Goal: Find specific page/section: Find specific page/section

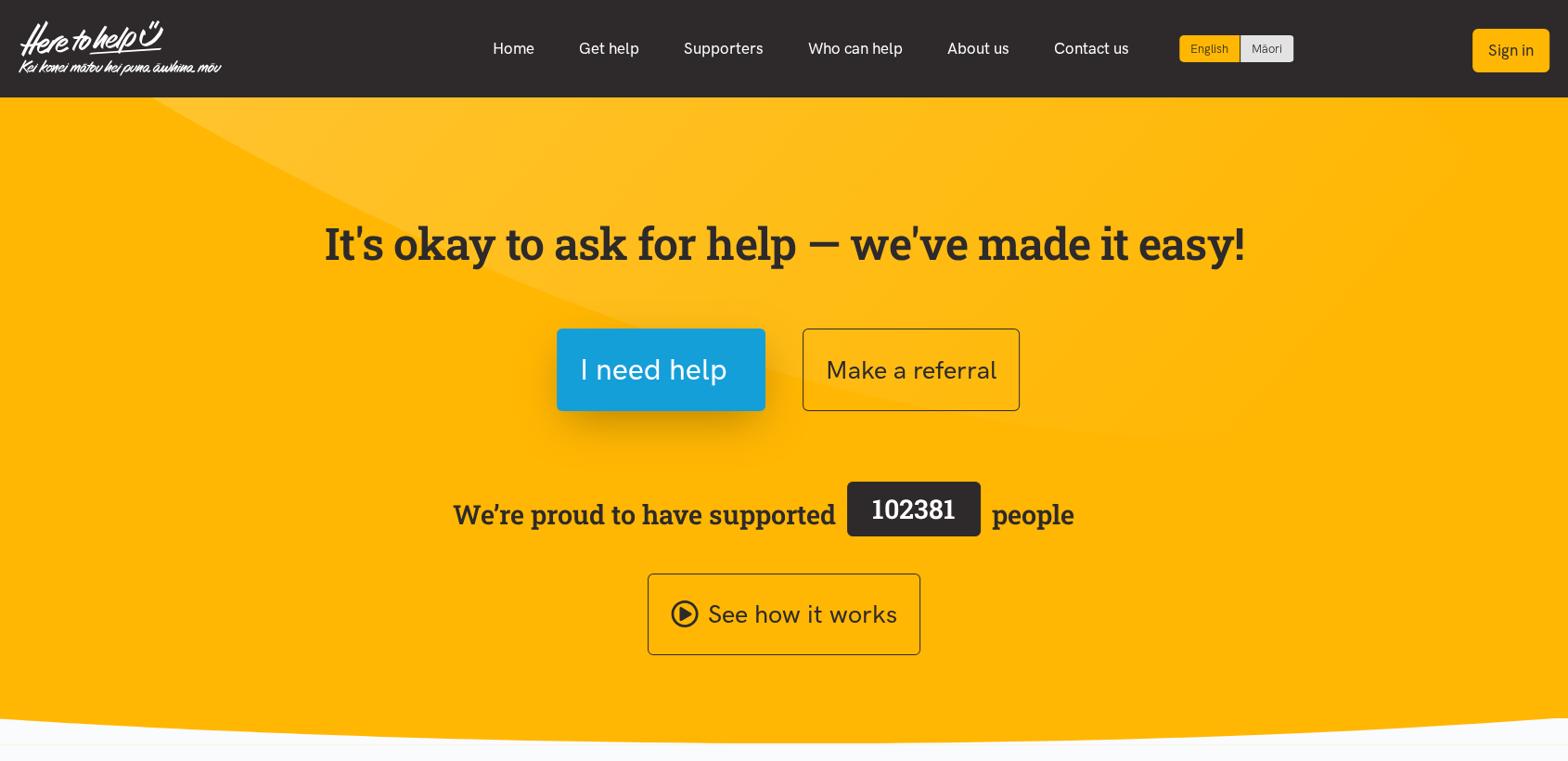
click at [1513, 54] on button "Sign in" at bounding box center [1512, 50] width 77 height 44
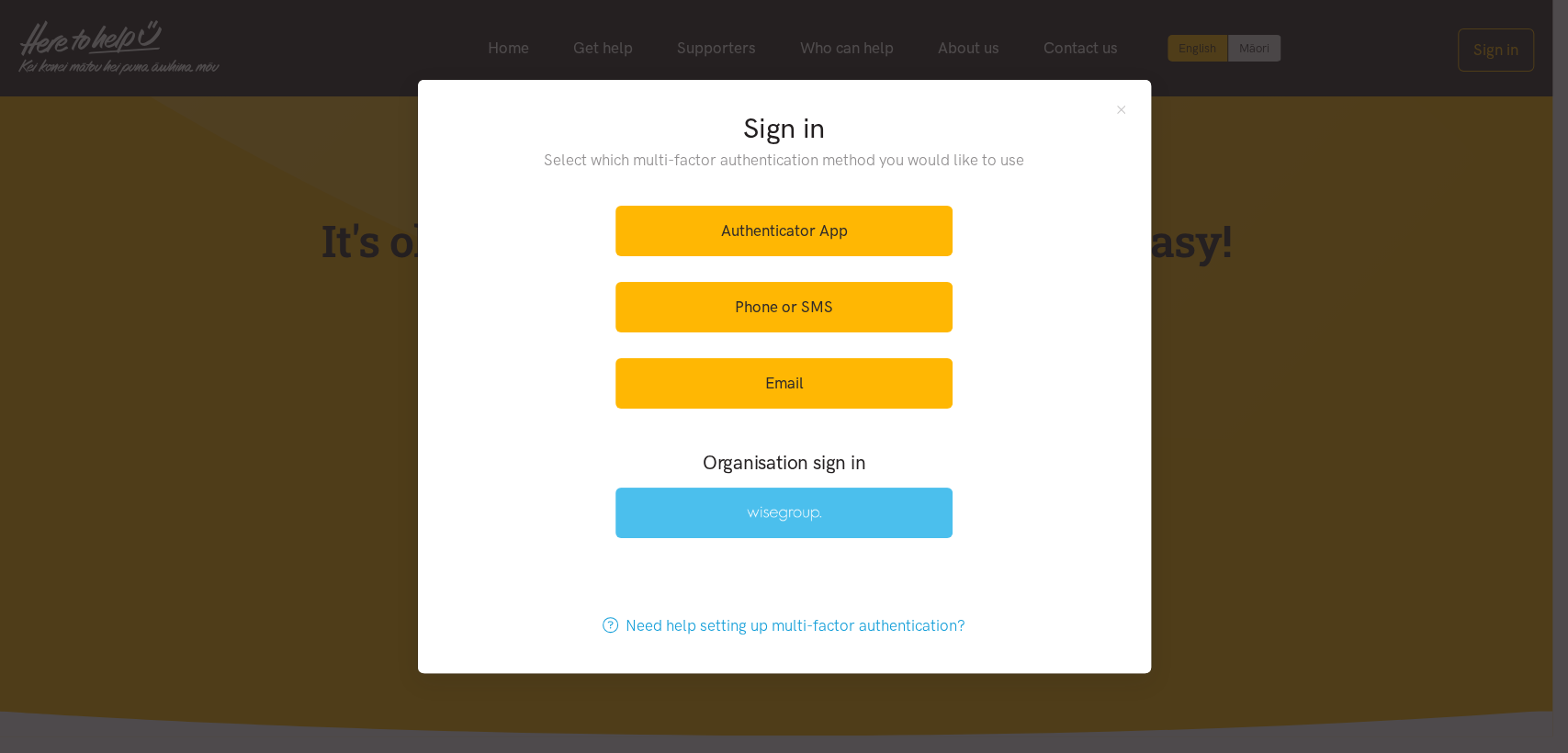
click at [830, 487] on div at bounding box center [784, 513] width 337 height 73
click at [827, 490] on link at bounding box center [784, 513] width 337 height 51
click at [663, 507] on link at bounding box center [784, 513] width 337 height 51
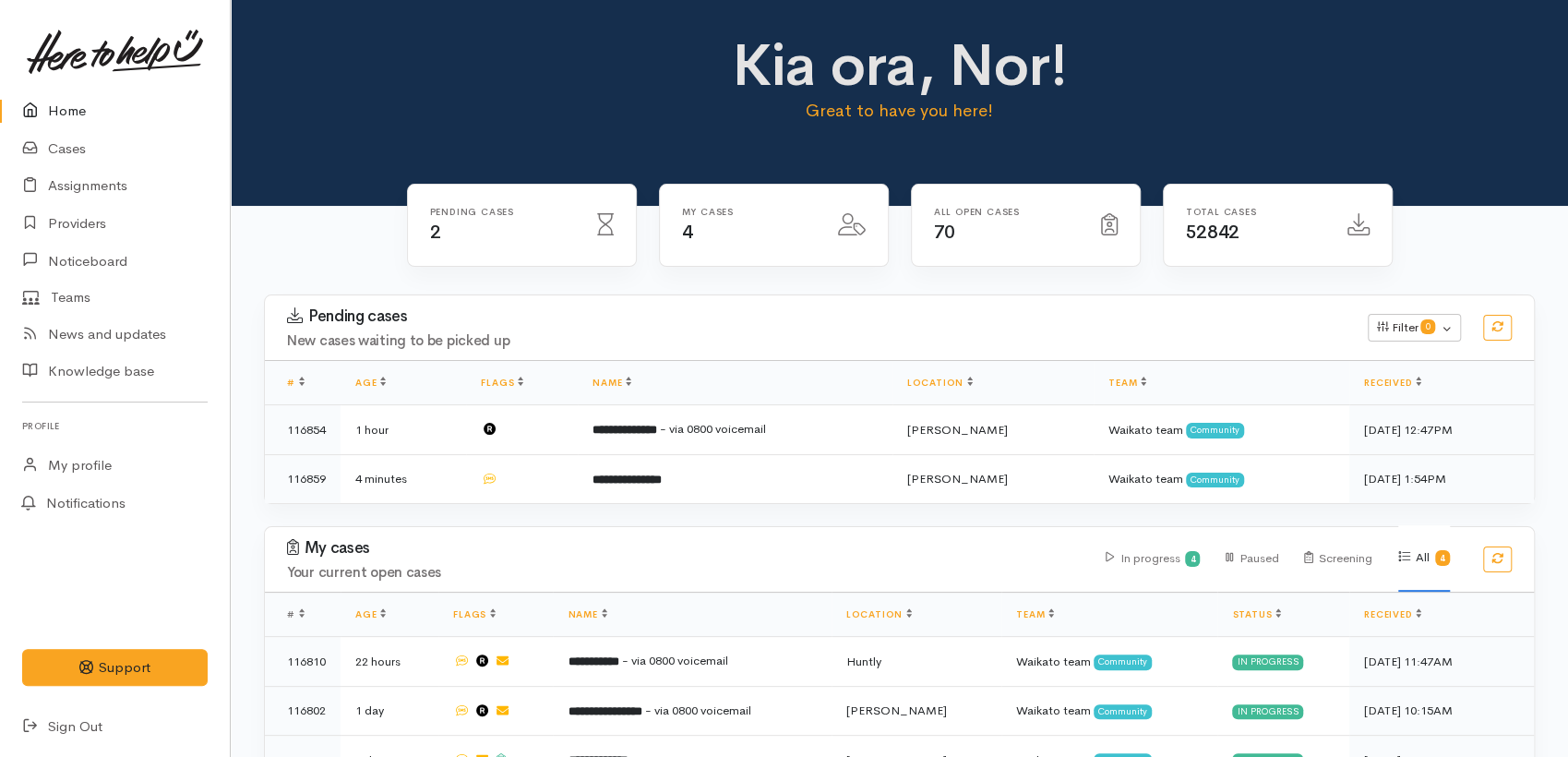
scroll to position [140, 0]
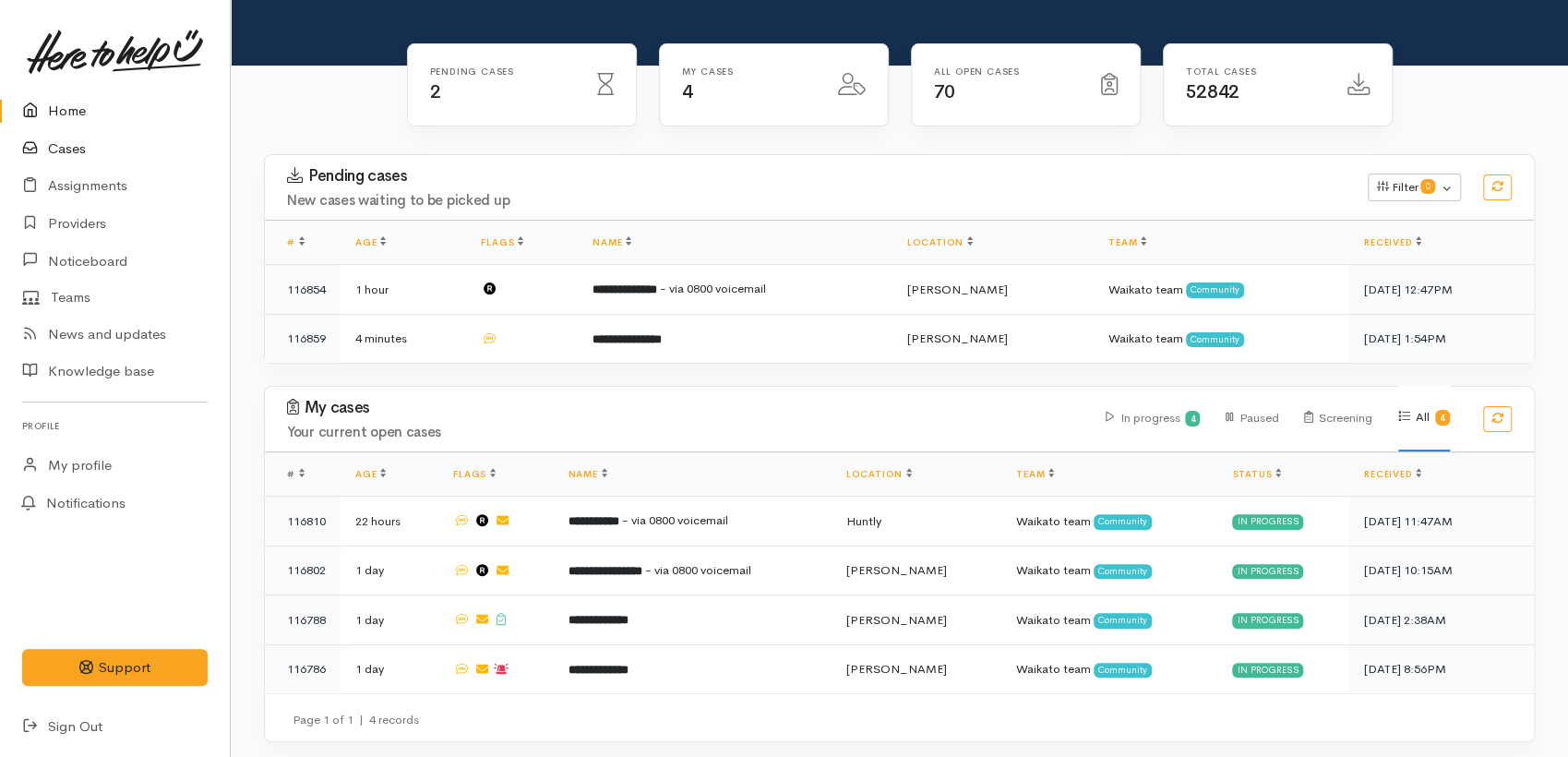
click at [67, 145] on link "Cases" at bounding box center [114, 148] width 230 height 38
click at [62, 150] on link "Cases" at bounding box center [114, 148] width 230 height 38
